Goal: Find specific page/section: Find specific page/section

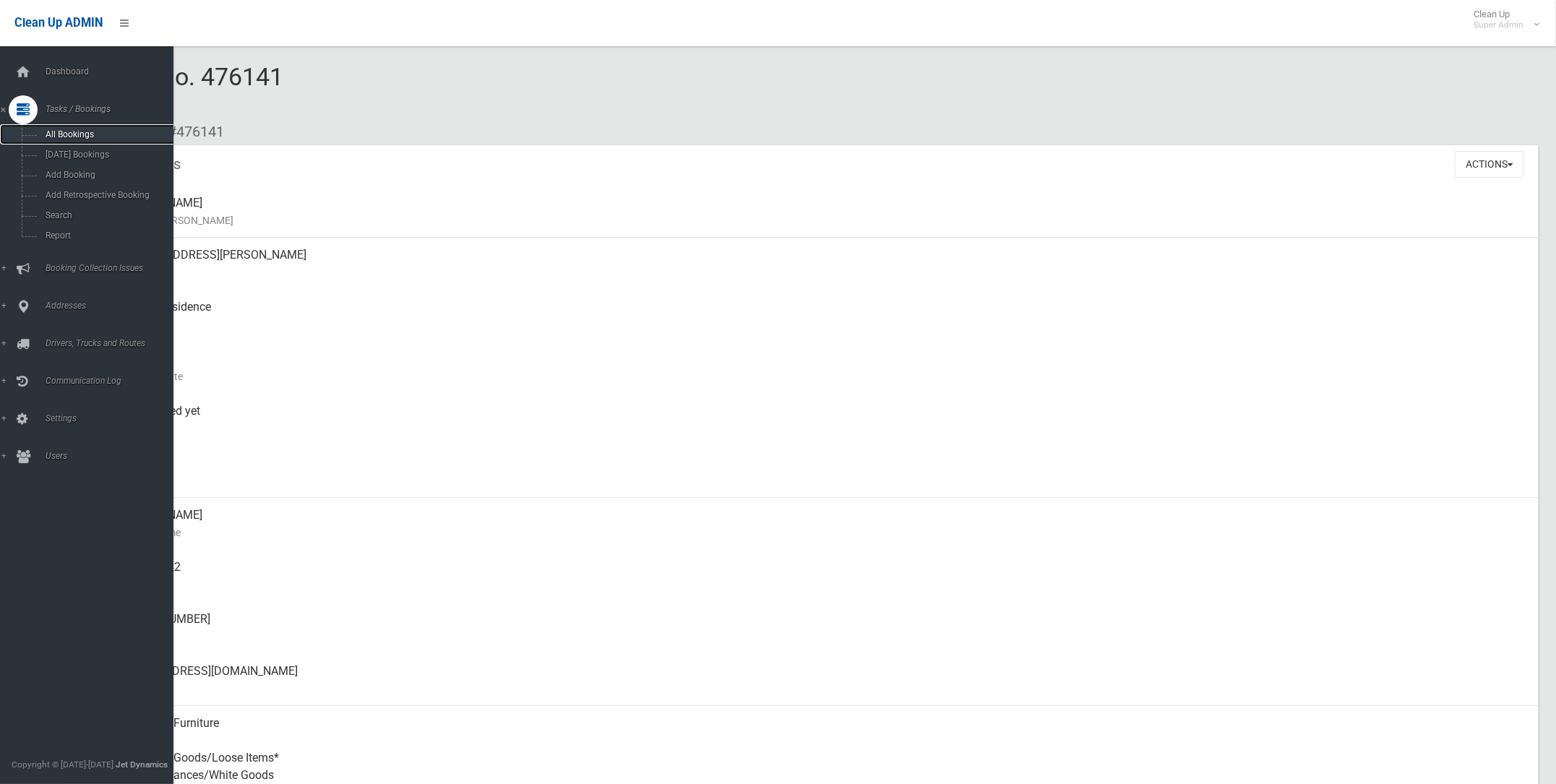
click at [71, 131] on span "All Bookings" at bounding box center [107, 134] width 134 height 10
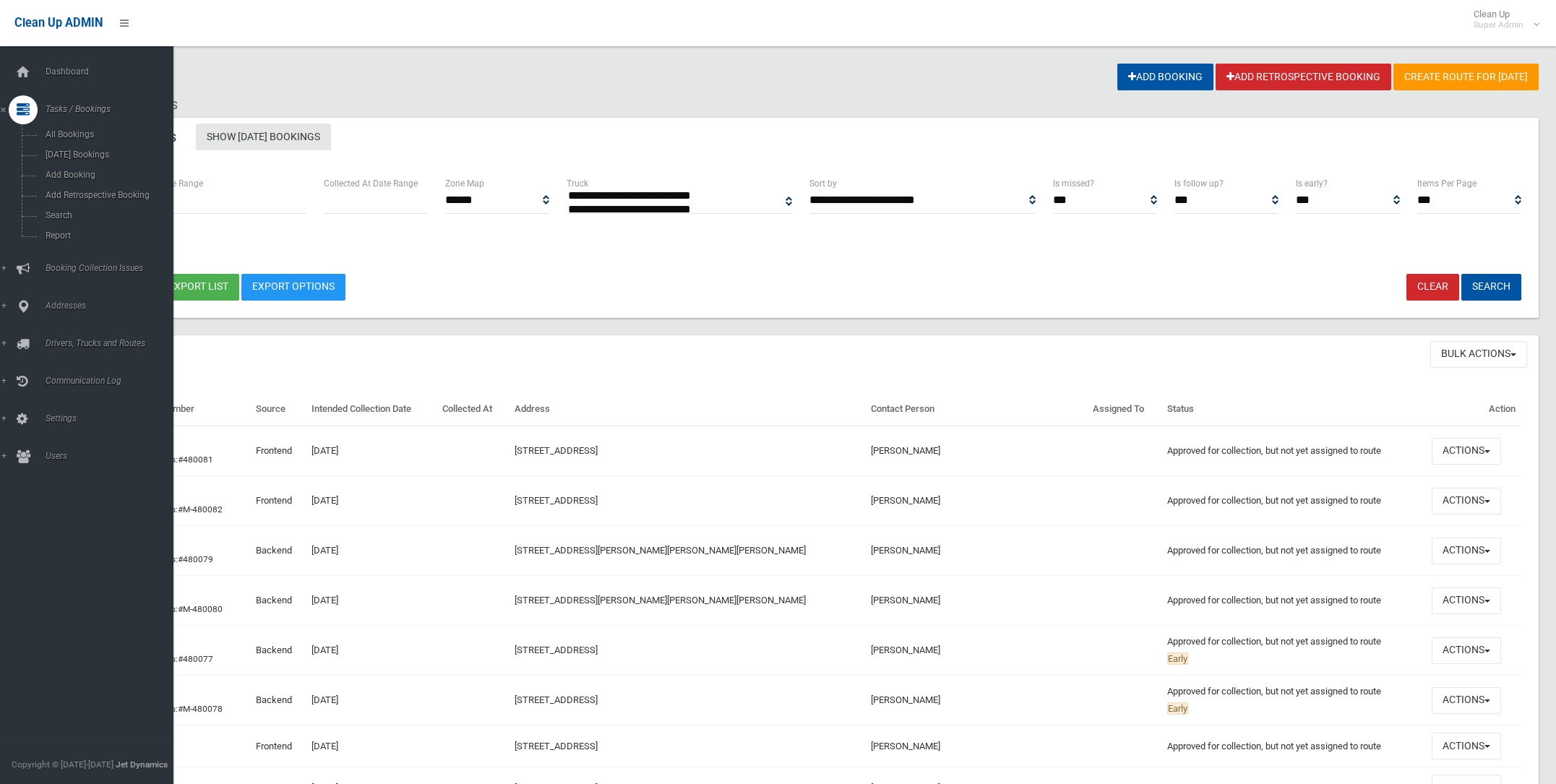
select select
click at [26, 72] on icon at bounding box center [23, 72] width 16 height 28
